Goal: Task Accomplishment & Management: Use online tool/utility

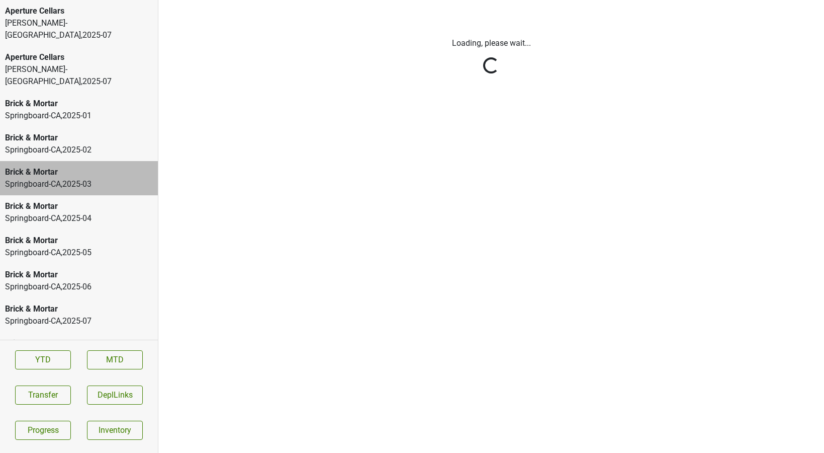
scroll to position [11, 0]
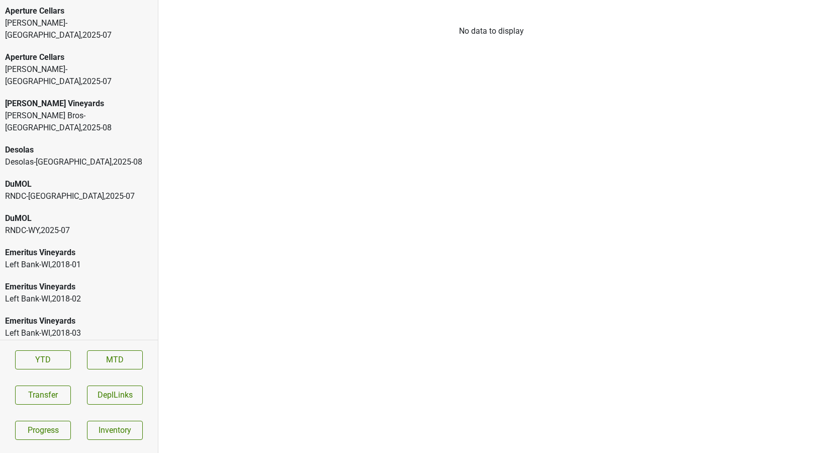
click at [132, 15] on div "Aperture Cellars" at bounding box center [79, 11] width 148 height 12
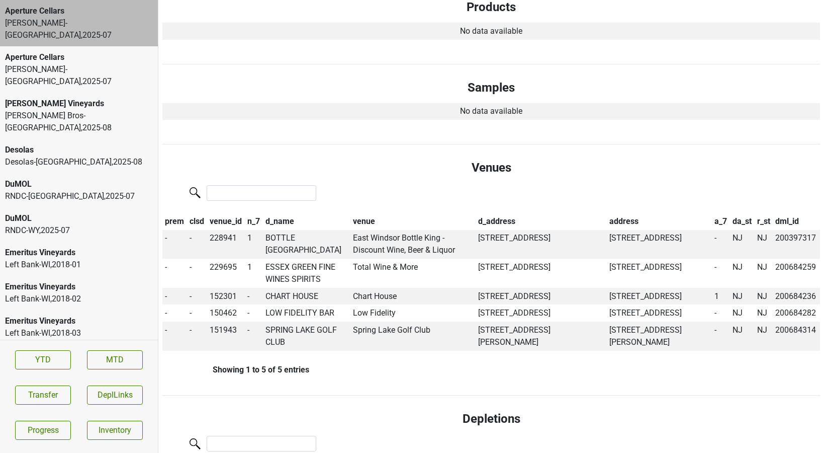
scroll to position [198, 0]
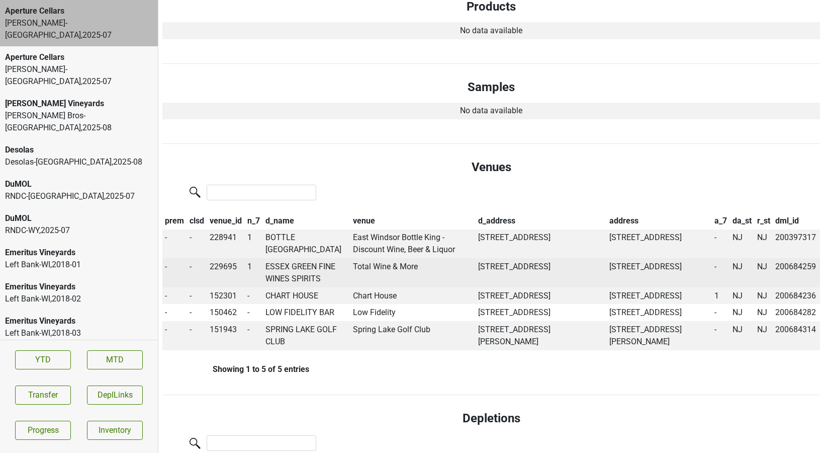
click at [296, 268] on td "ESSEX GREEN FINE WINES SPIRITS" at bounding box center [307, 272] width 88 height 29
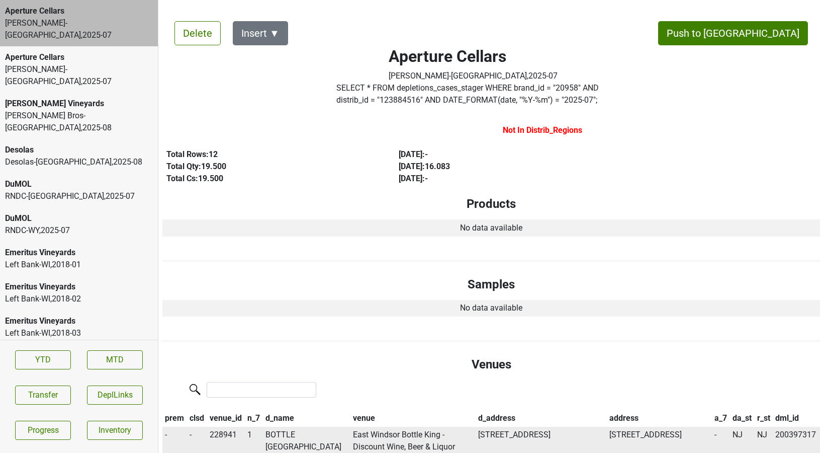
scroll to position [0, 0]
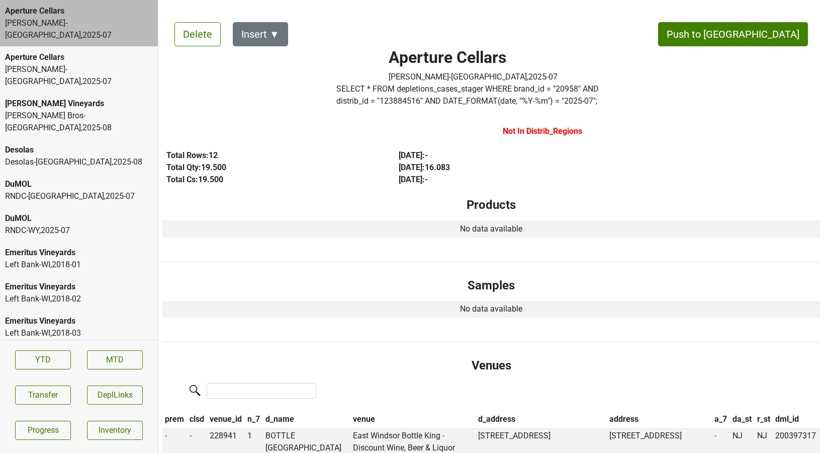
click at [92, 51] on div "Aperture Cellars" at bounding box center [79, 57] width 148 height 12
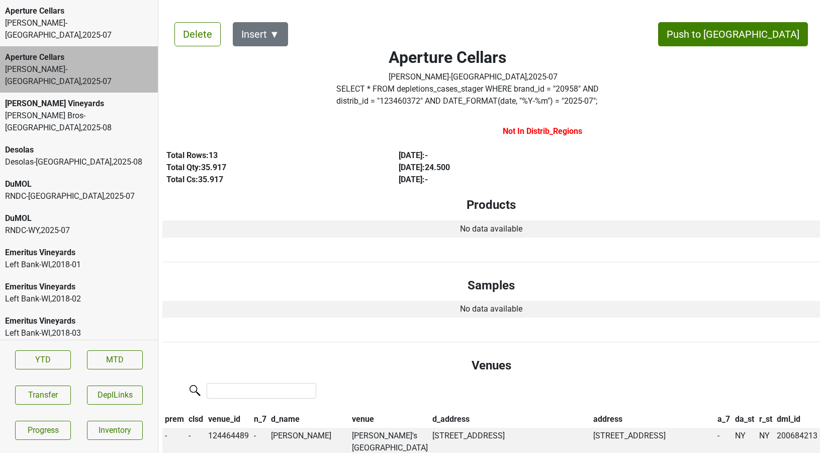
click at [55, 19] on div "Frederick Wildman-NJ , 2025 - 07" at bounding box center [79, 29] width 148 height 24
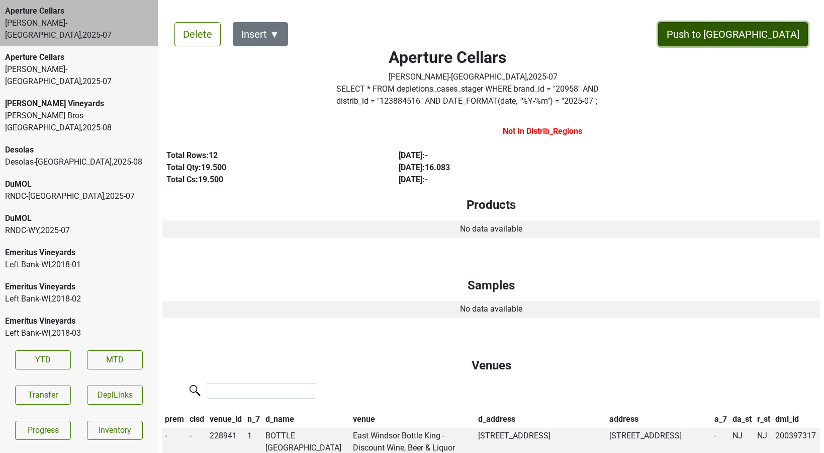
click at [754, 28] on button "Push to DC" at bounding box center [733, 34] width 150 height 24
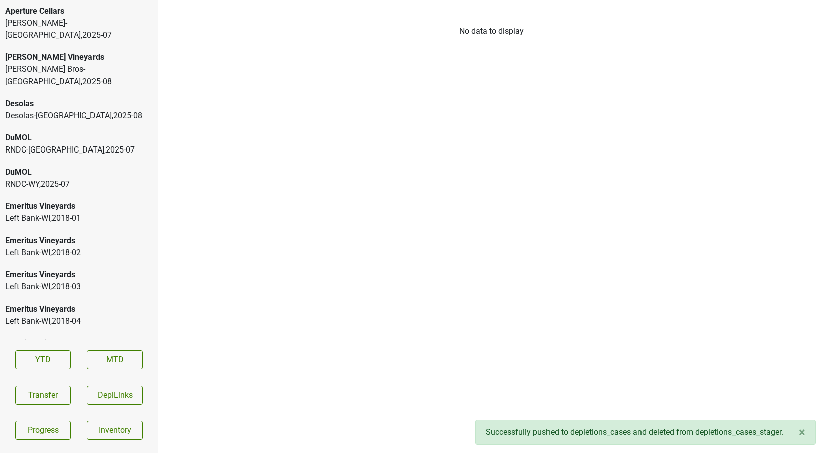
click at [117, 27] on div "Frederick Wildman-NY , 2025 - 07" at bounding box center [79, 29] width 148 height 24
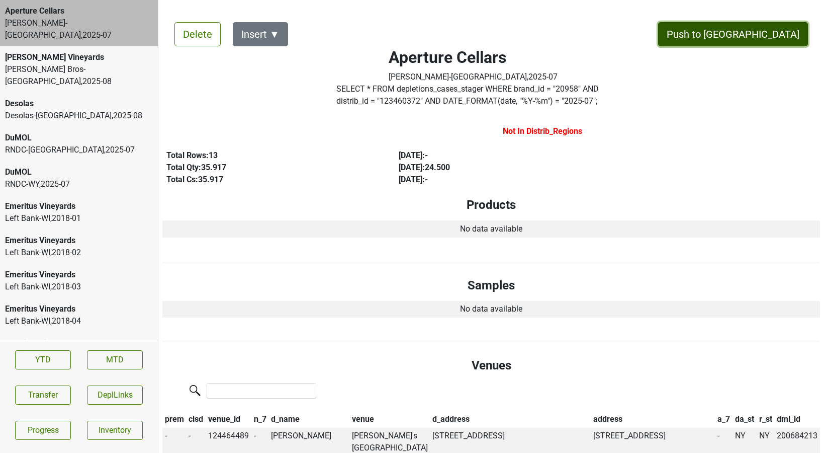
click at [760, 36] on button "Push to DC" at bounding box center [733, 34] width 150 height 24
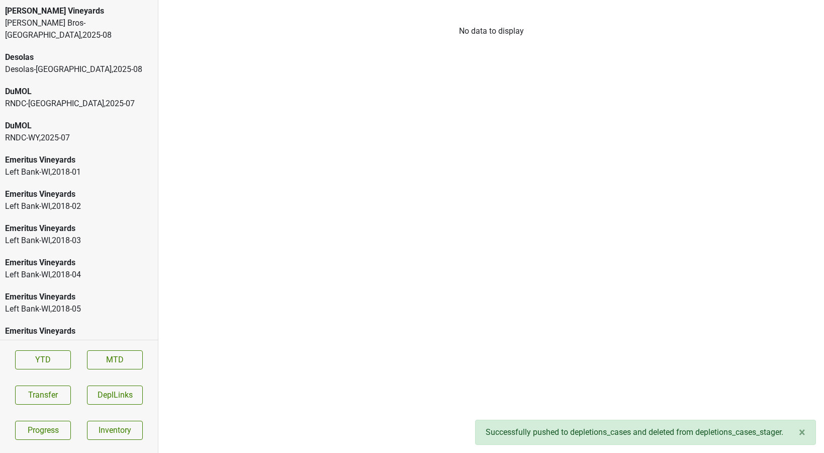
click at [96, 25] on div "Johnson Bros-MN , 2025 - 08" at bounding box center [79, 29] width 148 height 24
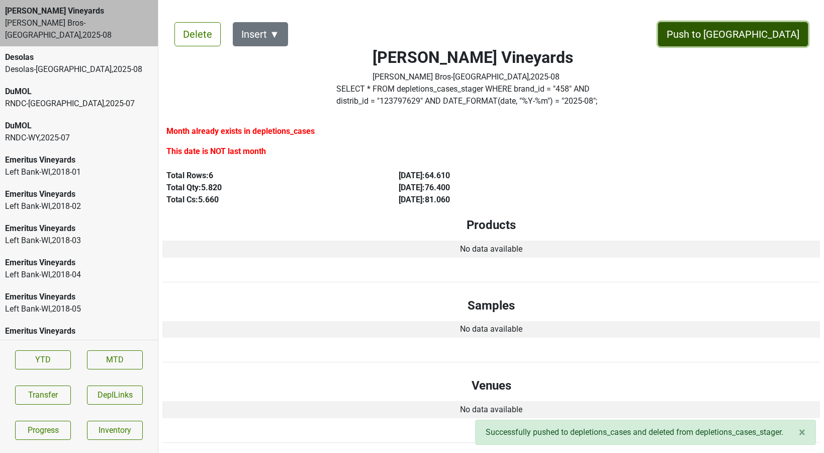
click at [752, 37] on button "Push to DC" at bounding box center [733, 34] width 150 height 24
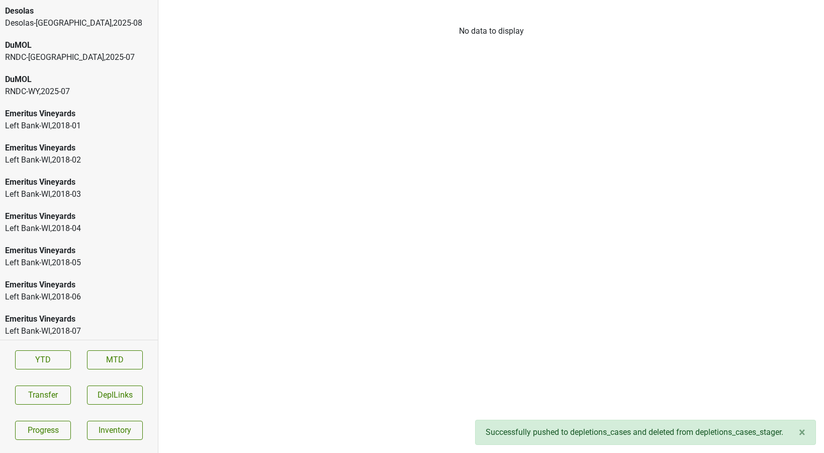
click at [73, 20] on div "Desolas-TX , 2025 - 08" at bounding box center [79, 23] width 148 height 12
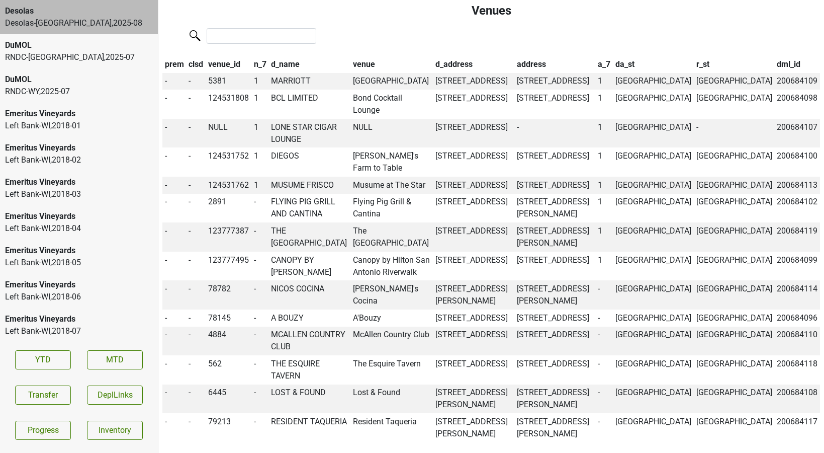
scroll to position [390, 0]
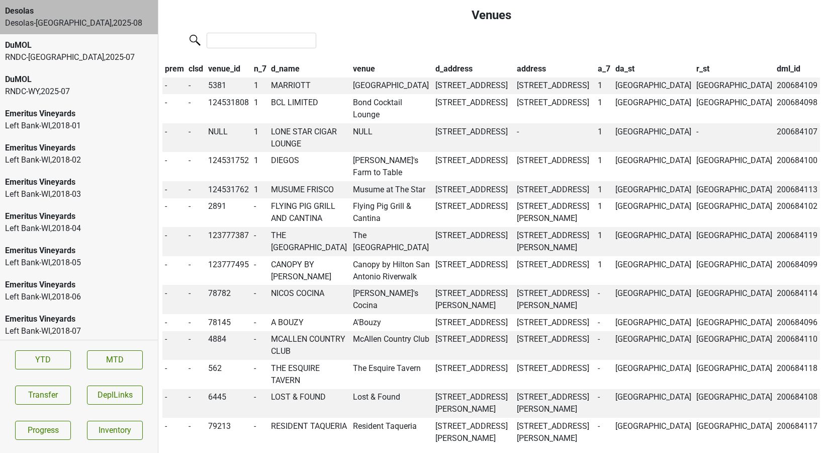
click at [86, 44] on div "DuMOL" at bounding box center [79, 45] width 148 height 12
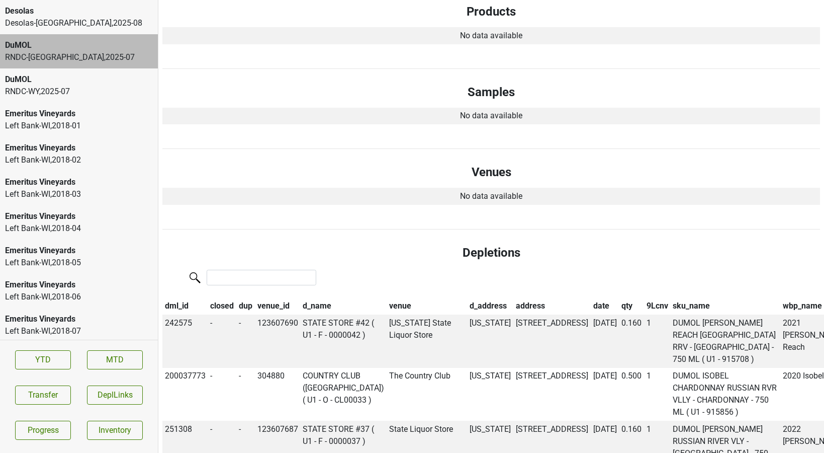
scroll to position [0, 0]
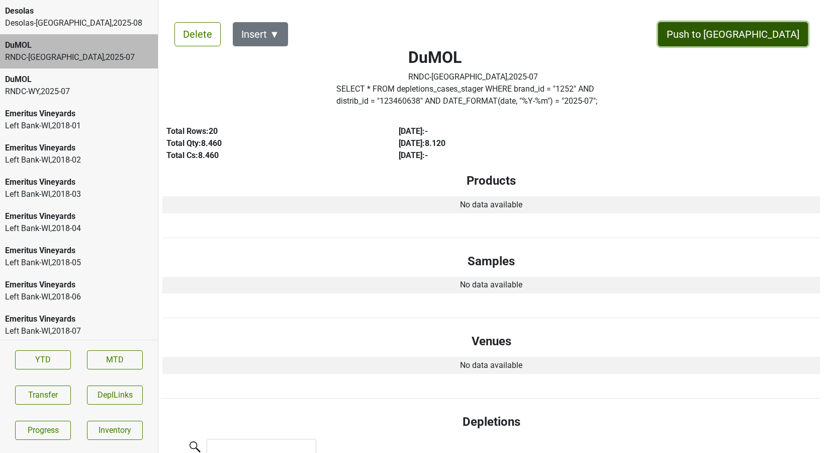
click at [756, 42] on button "Push to DC" at bounding box center [733, 34] width 150 height 24
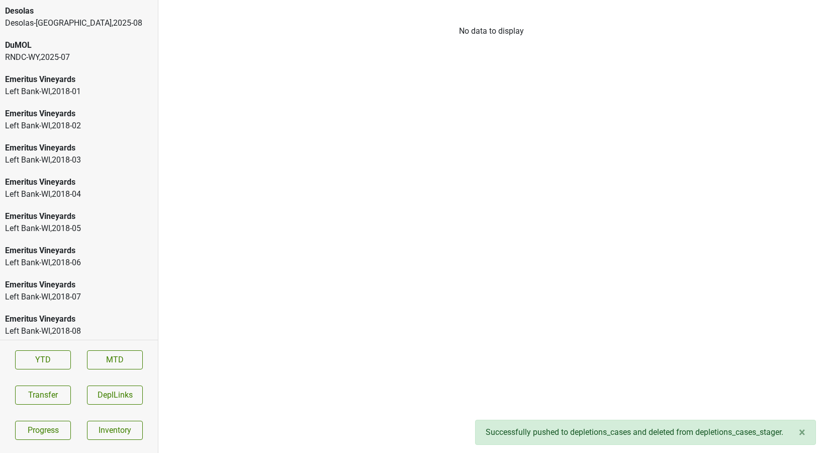
click at [50, 52] on div "RNDC-WY , 2025 - 07" at bounding box center [79, 57] width 148 height 12
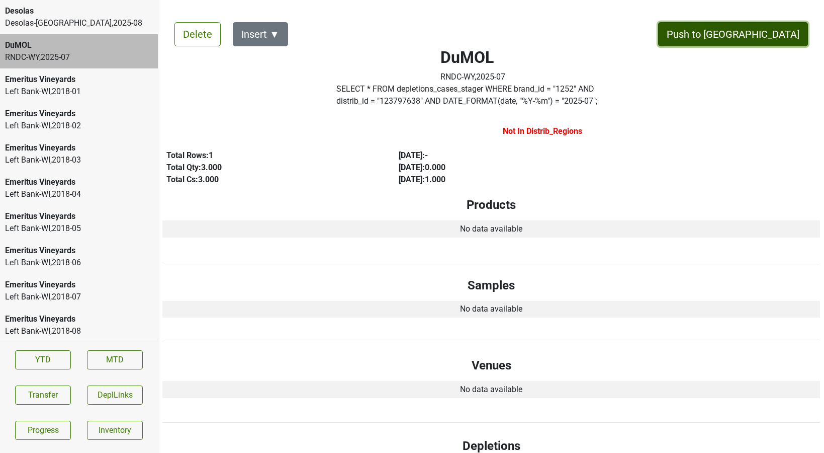
click at [746, 39] on button "Push to DC" at bounding box center [733, 34] width 150 height 24
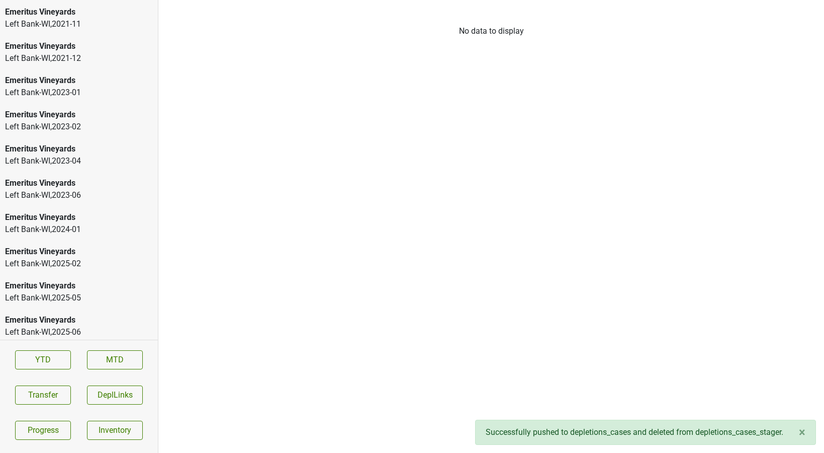
scroll to position [1815, 0]
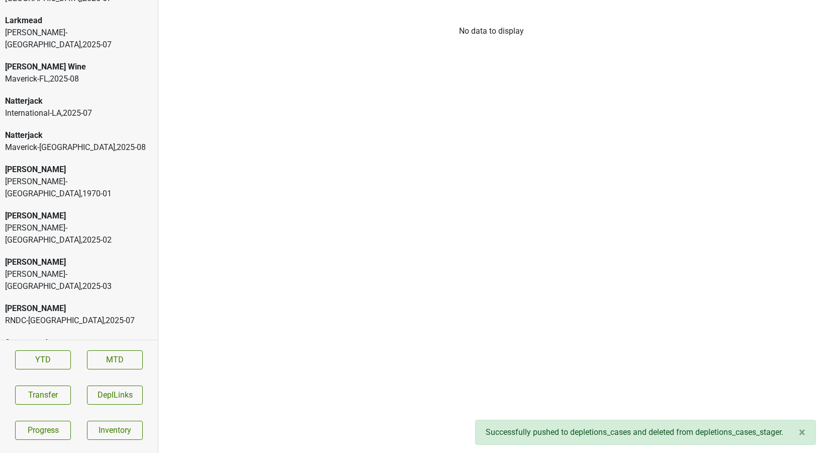
click at [43, 383] on div "Baker-VT , 2025 - 07" at bounding box center [79, 395] width 148 height 24
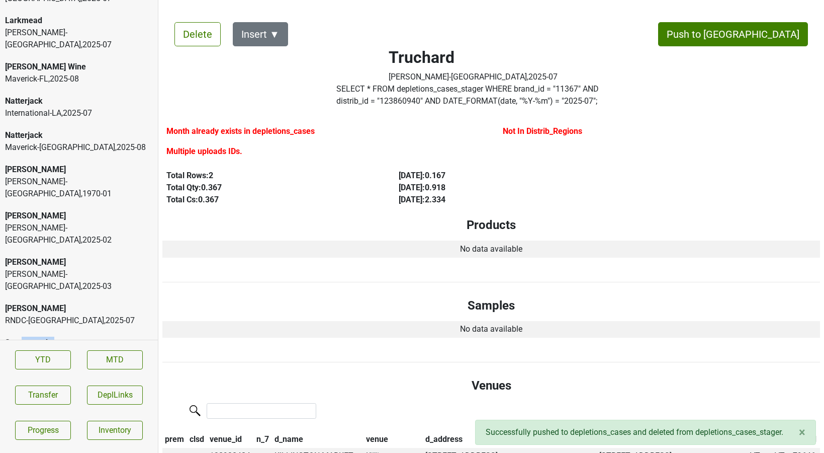
click at [22, 349] on div "RNDC-UT , 2025 - 07" at bounding box center [79, 355] width 148 height 12
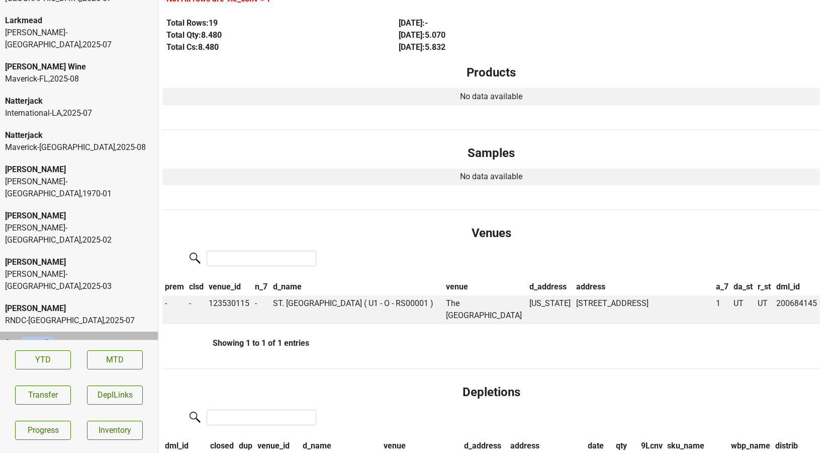
scroll to position [0, 0]
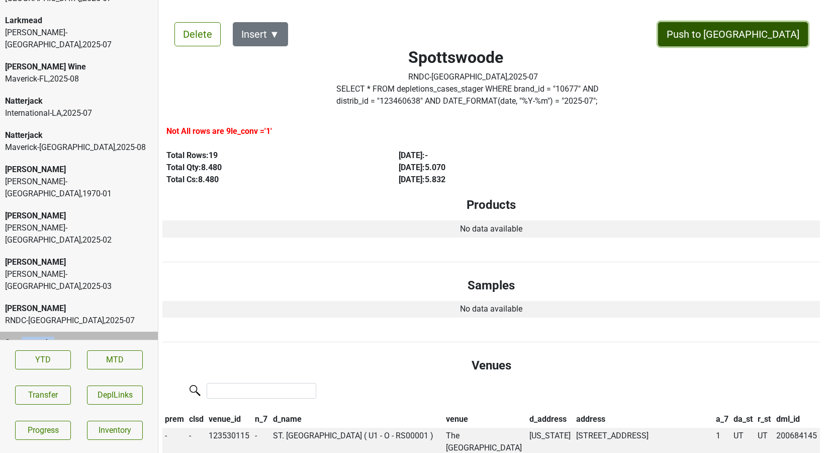
click at [756, 38] on button "Push to DC" at bounding box center [733, 34] width 150 height 24
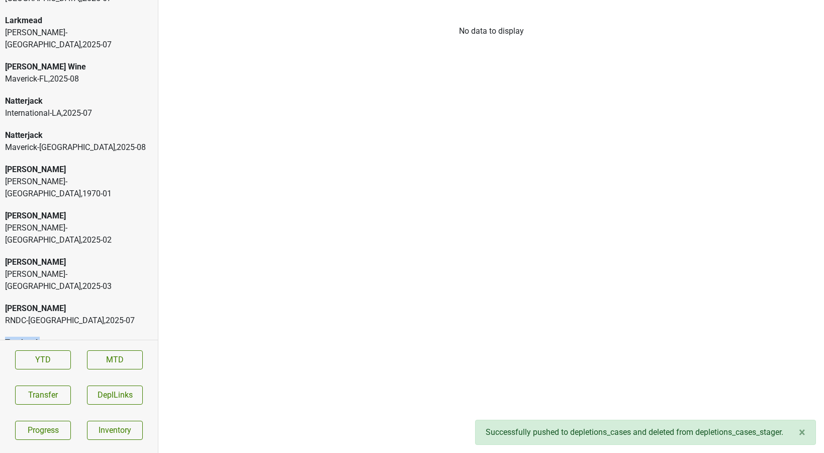
scroll to position [1781, 0]
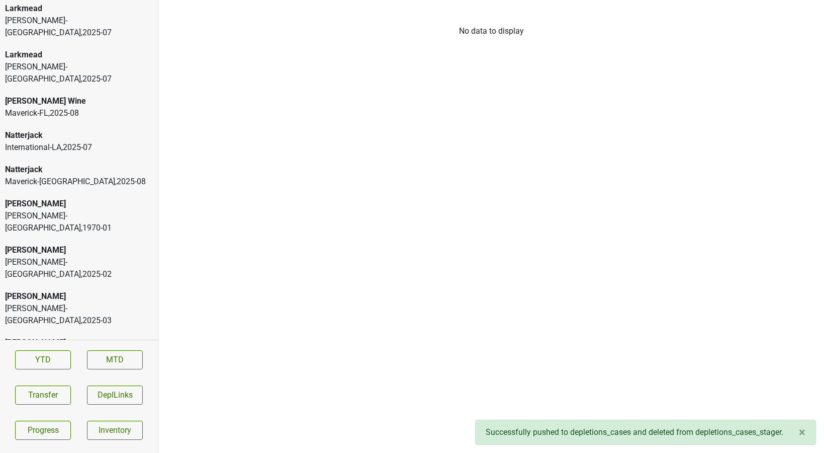
click at [56, 349] on div "RNDC-UT , 2025 - 07" at bounding box center [79, 355] width 148 height 12
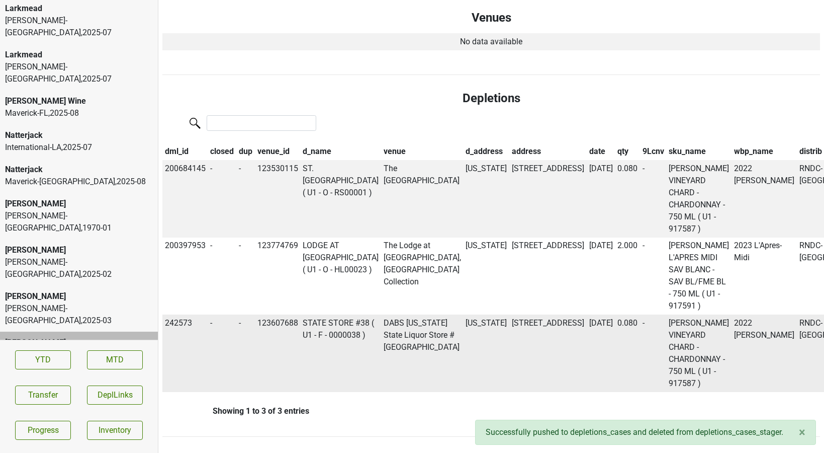
scroll to position [0, 0]
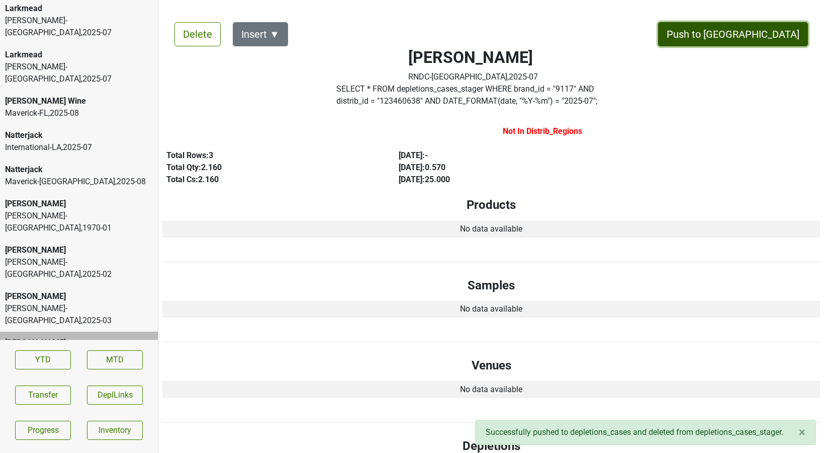
click at [745, 38] on button "Push to DC" at bounding box center [733, 34] width 150 height 24
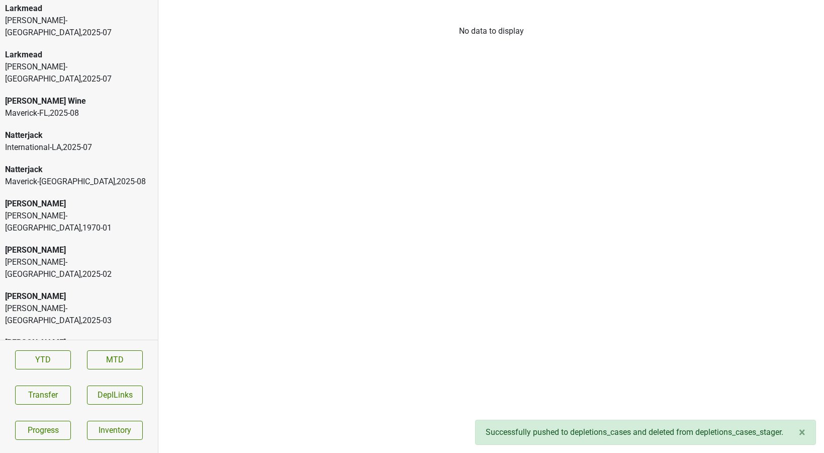
scroll to position [1747, 0]
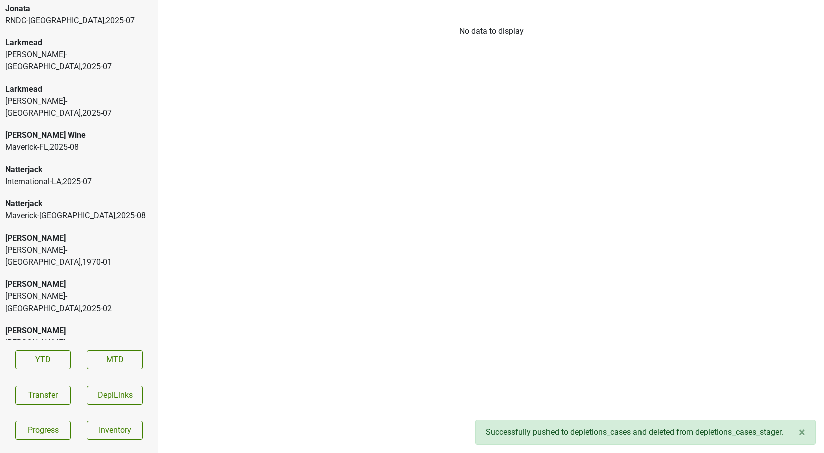
click at [56, 324] on div "Peter Michael" at bounding box center [79, 330] width 148 height 12
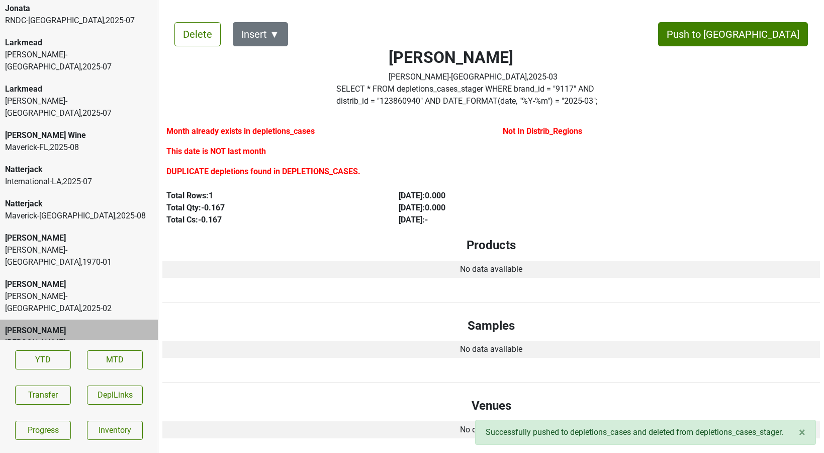
click at [68, 210] on div "Maverick-MN , 2025 - 08" at bounding box center [79, 216] width 148 height 12
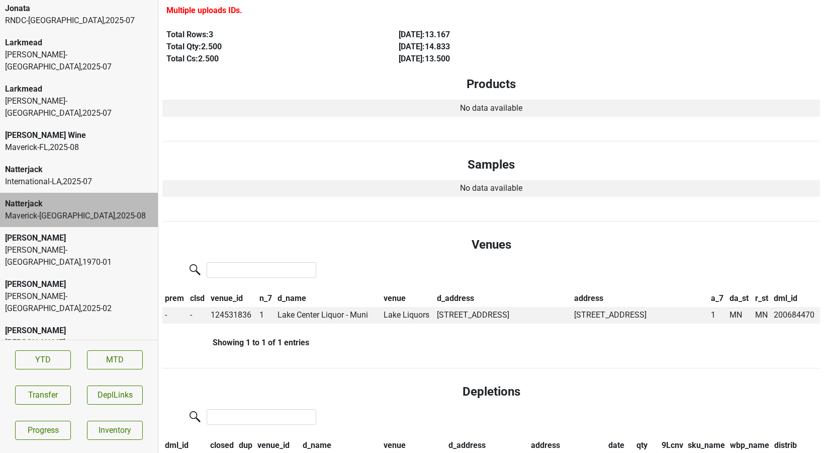
scroll to position [0, 0]
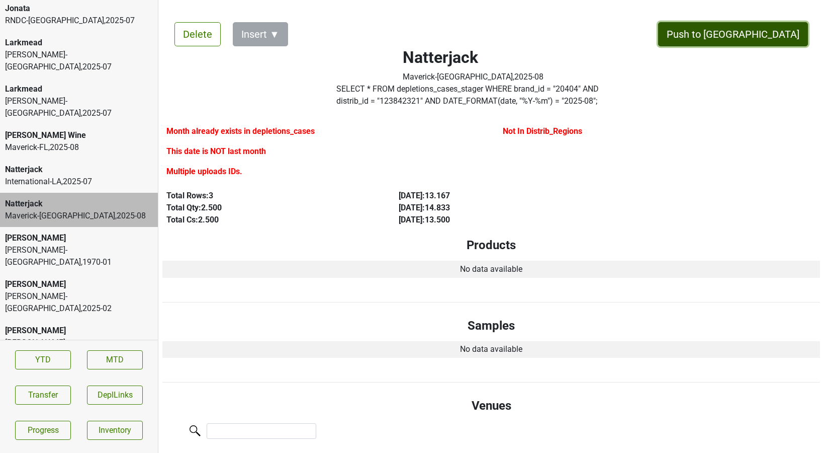
click at [769, 36] on button "Push to DC" at bounding box center [733, 34] width 150 height 24
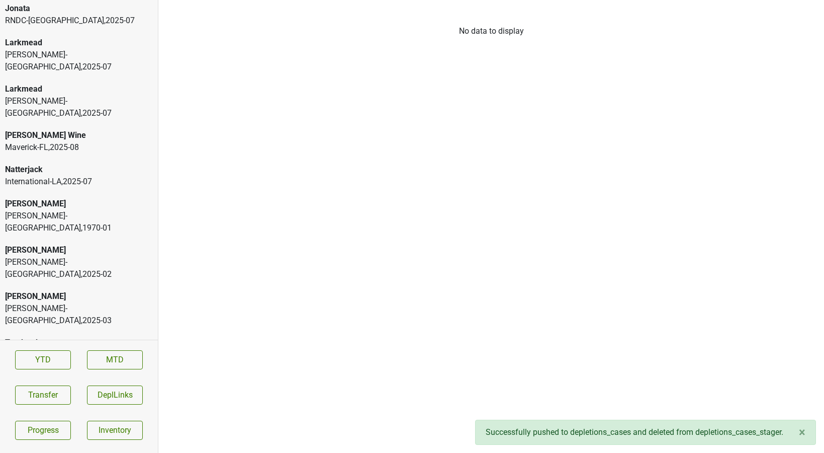
scroll to position [1712, 0]
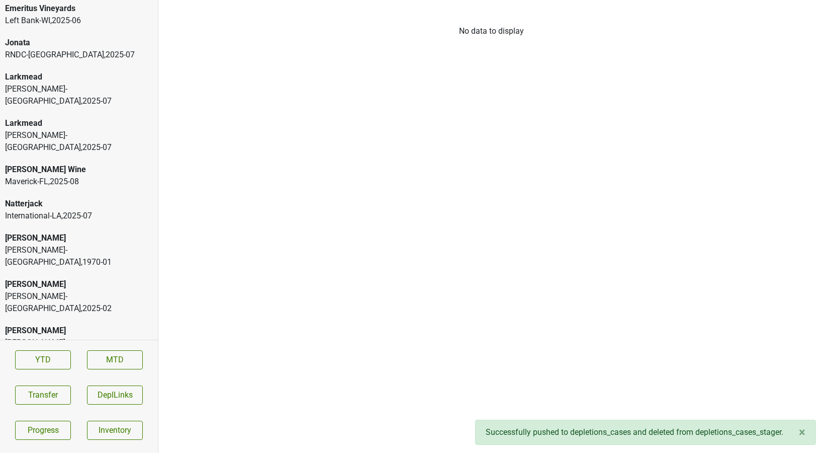
click at [81, 176] on div "Maverick-FL , 2025 - 08" at bounding box center [79, 182] width 148 height 12
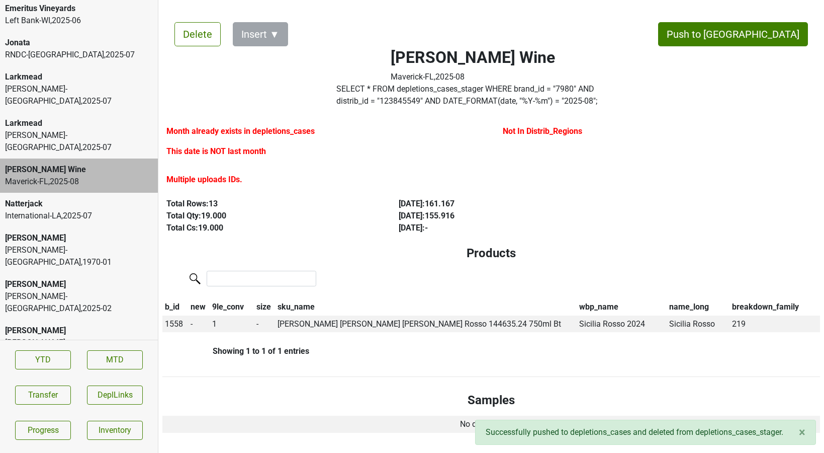
click at [81, 129] on div "Frederick Wildman-NY , 2025 - 07" at bounding box center [79, 141] width 148 height 24
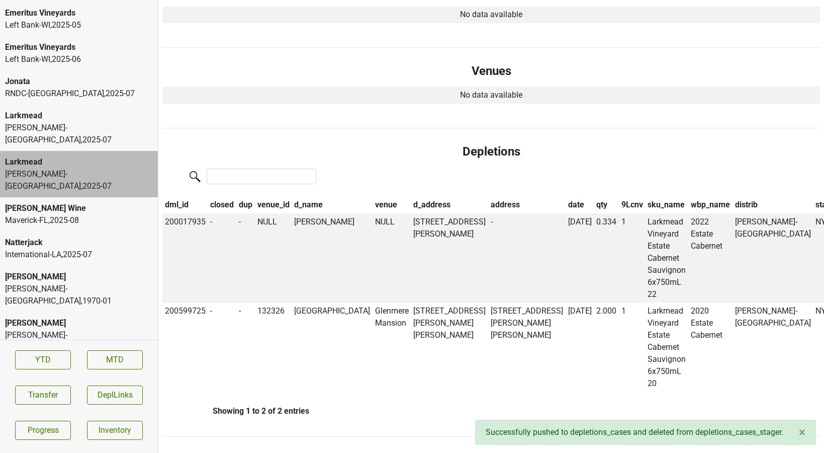
scroll to position [0, 0]
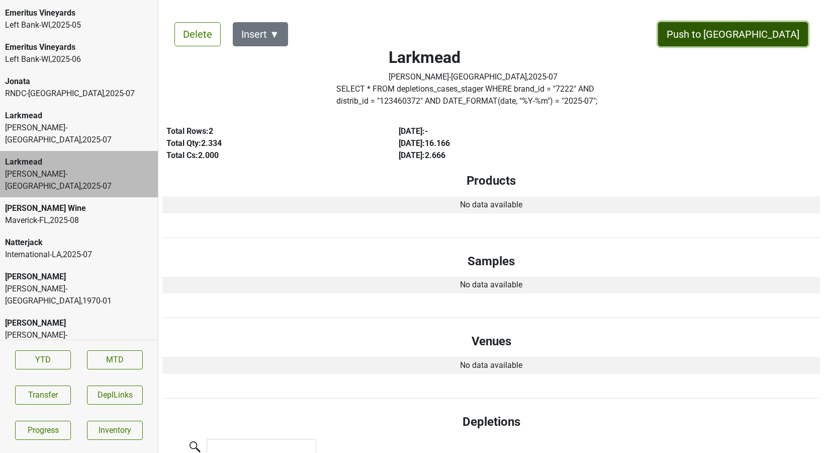
click at [786, 37] on button "Push to DC" at bounding box center [733, 34] width 150 height 24
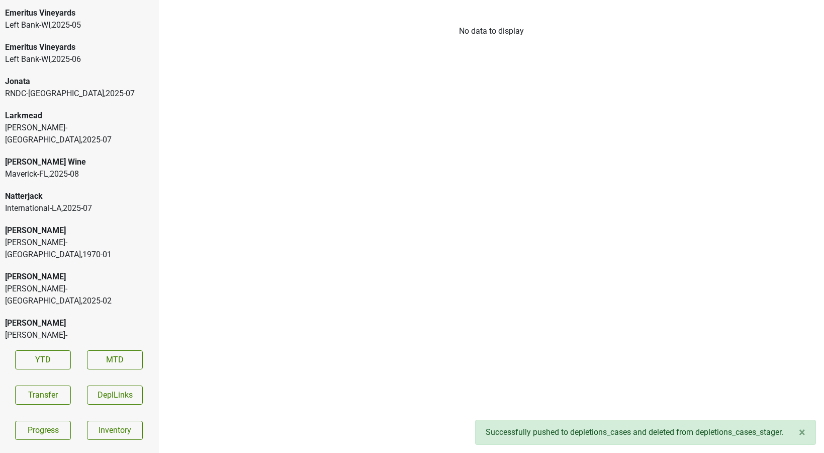
click at [92, 126] on div "Frederick Wildman-NJ , 2025 - 07" at bounding box center [79, 134] width 148 height 24
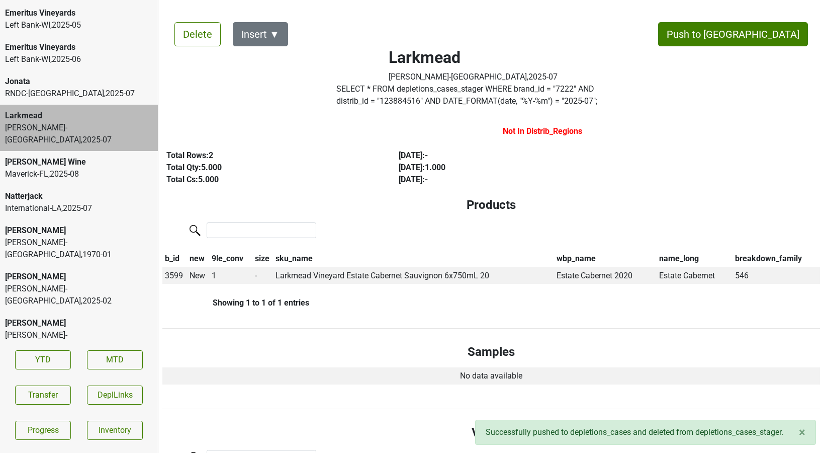
click at [768, 30] on button "Push to DC" at bounding box center [733, 34] width 150 height 24
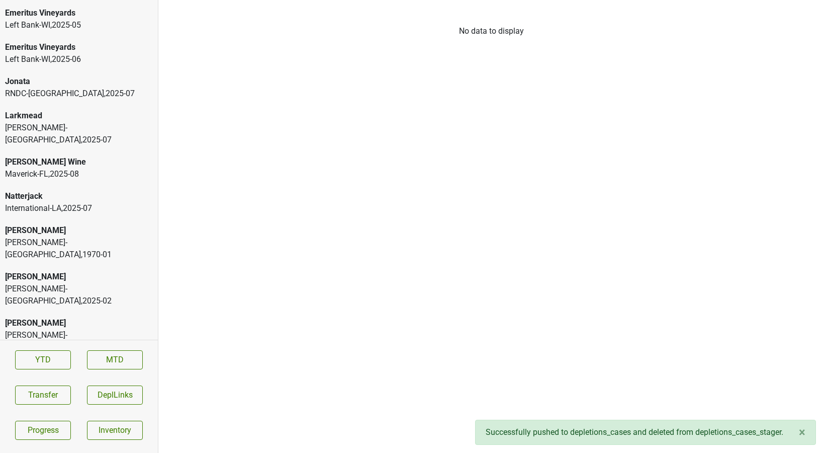
scroll to position [1644, 0]
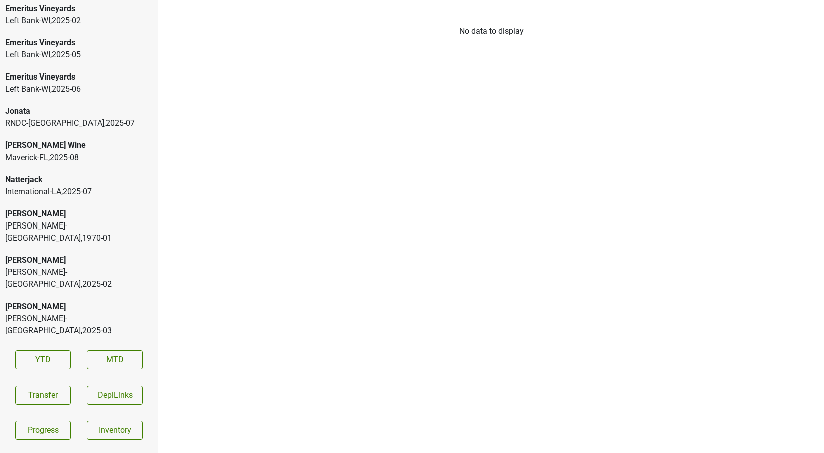
click at [78, 118] on div "RNDC-UT , 2025 - 07" at bounding box center [79, 123] width 148 height 12
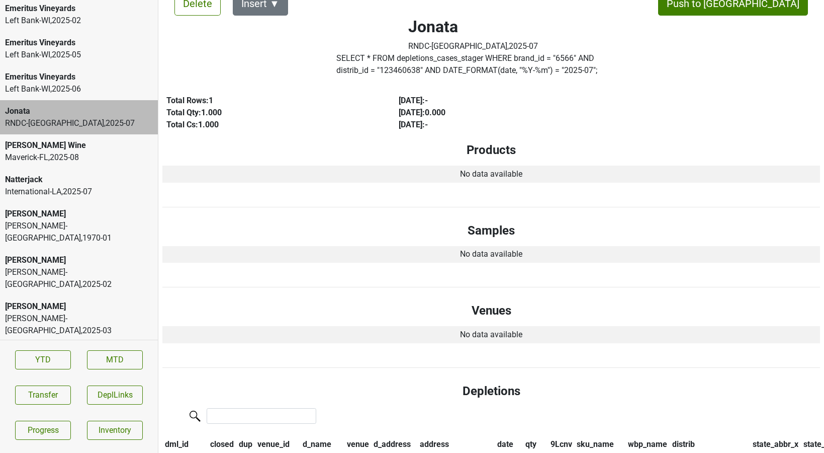
scroll to position [0, 0]
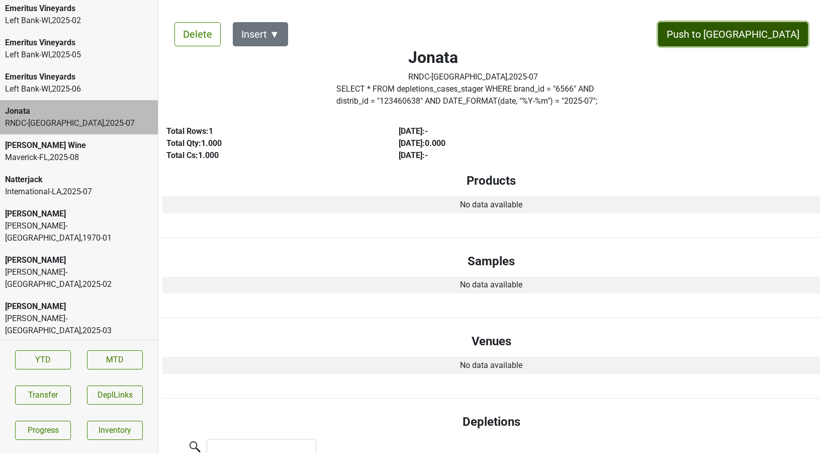
click at [766, 35] on button "Push to DC" at bounding box center [733, 34] width 150 height 24
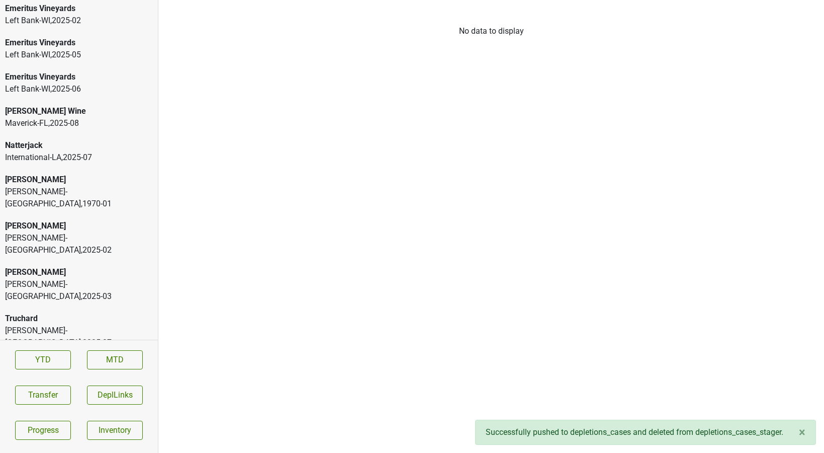
scroll to position [1610, 0]
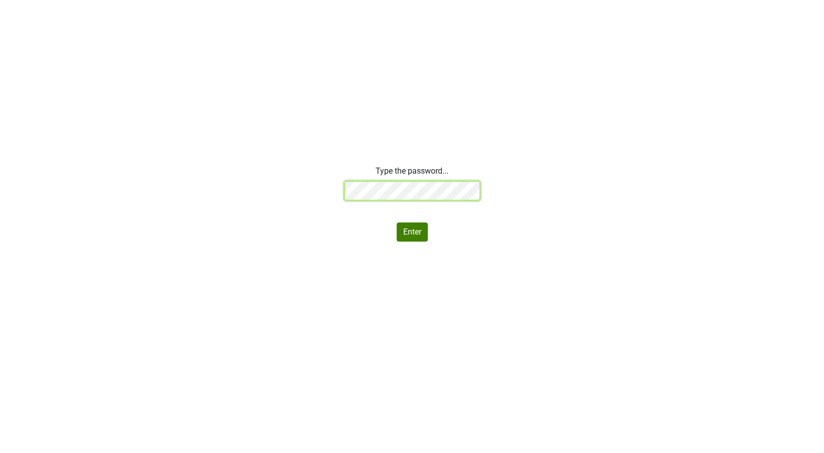
click at [251, 183] on div "Type the password... Enter" at bounding box center [412, 203] width 824 height 76
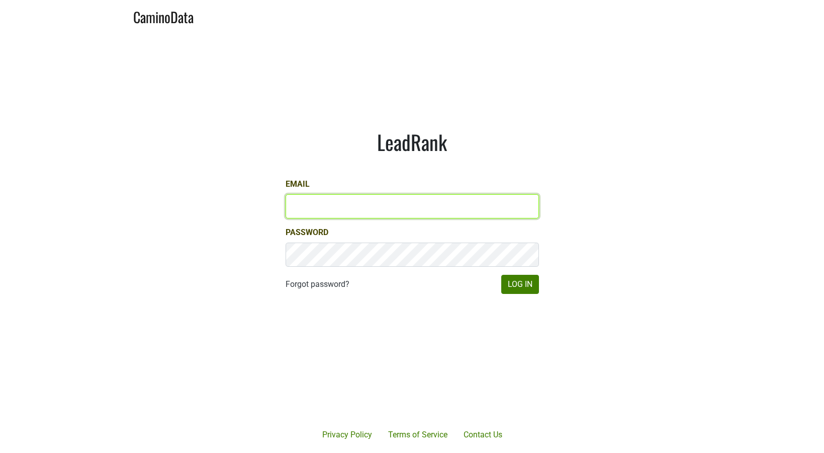
type input "[PERSON_NAME][EMAIL_ADDRESS][DOMAIN_NAME]"
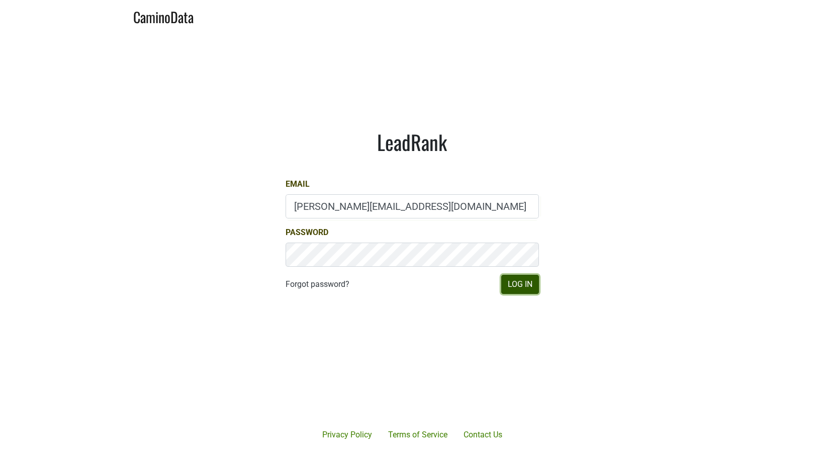
click at [517, 278] on button "Log In" at bounding box center [520, 284] width 38 height 19
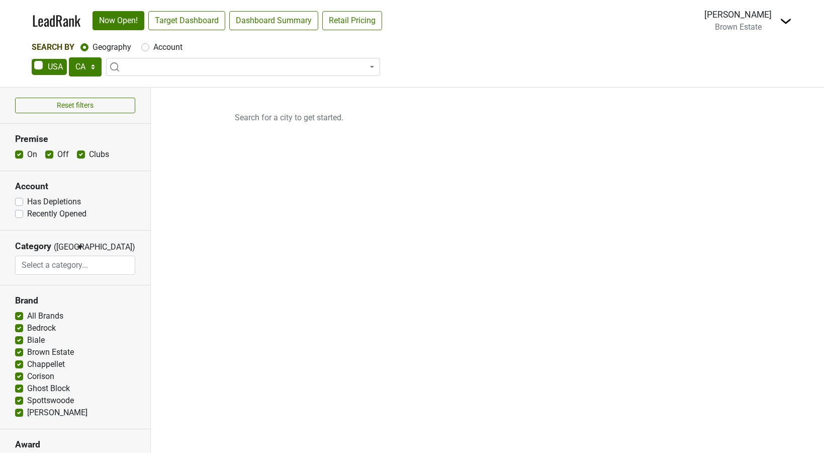
select select "CA"
select select
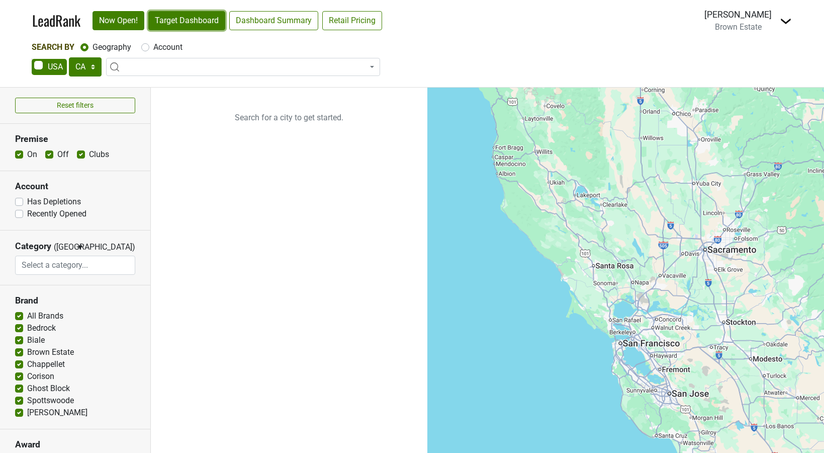
click at [167, 22] on link "Target Dashboard" at bounding box center [186, 20] width 77 height 19
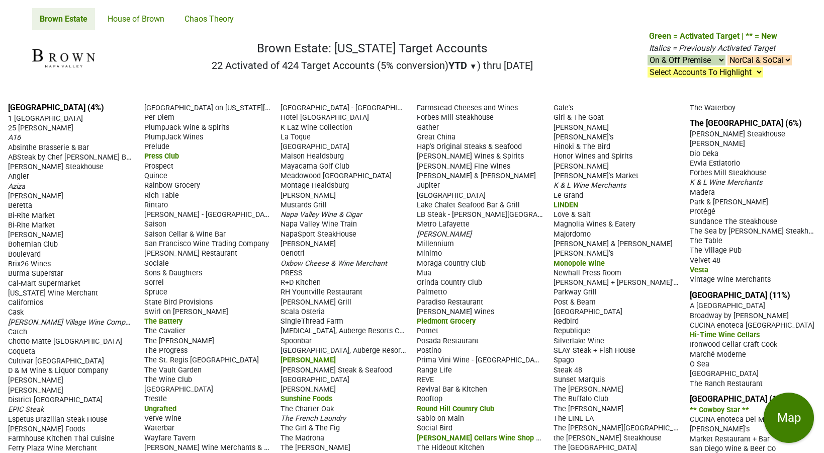
click at [695, 73] on select "Select Accounts To Highlight **Activated After 7/1/25** Prev. Active, YTD Non-B…" at bounding box center [706, 72] width 116 height 11
click at [694, 61] on select "On & Off Premise On Premise Off Premise Country Clubs Only" at bounding box center [687, 60] width 78 height 11
select select "on"
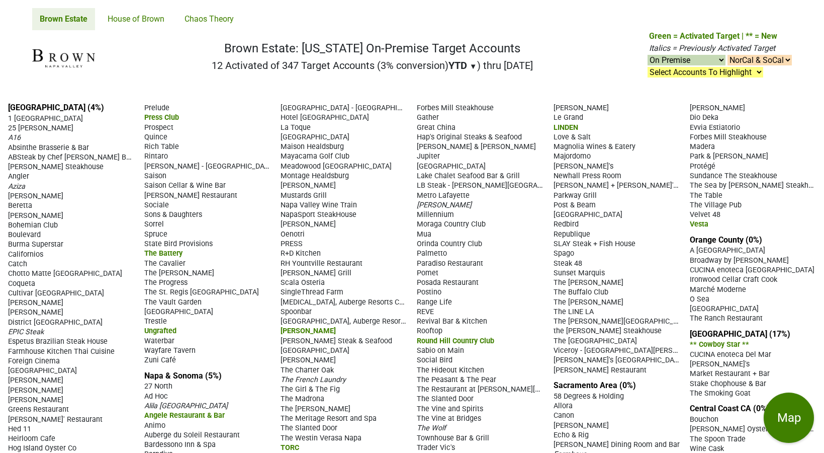
select select "on"
